Goal: Task Accomplishment & Management: Manage account settings

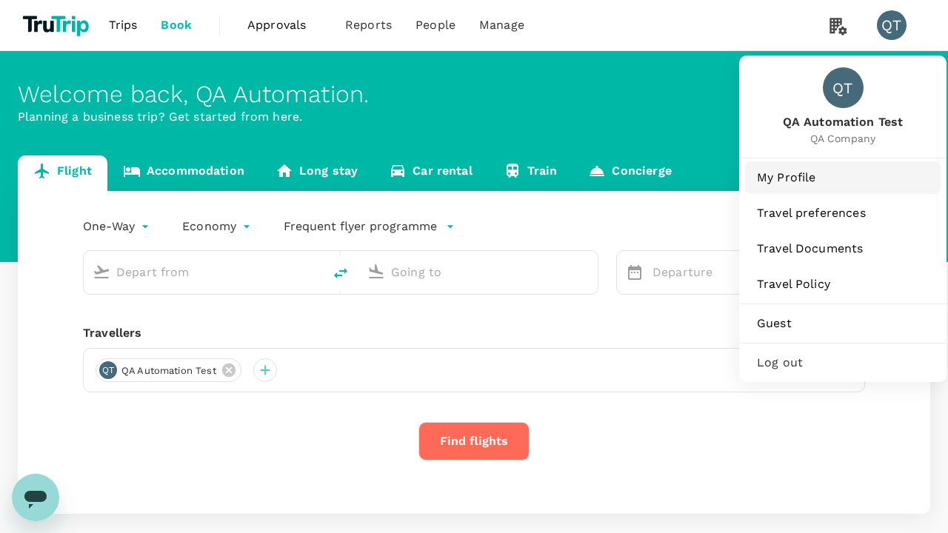
click at [843, 177] on span "My Profile" at bounding box center [843, 178] width 172 height 18
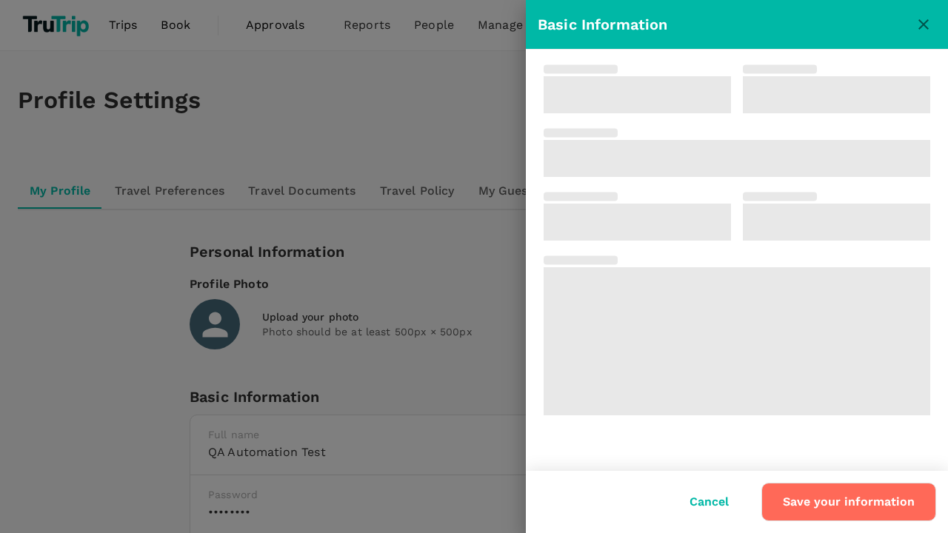
type input "Edit FN"
type input "Edit LN"
type input "QA Automation"
type input "Test"
